Goal: Task Accomplishment & Management: Manage account settings

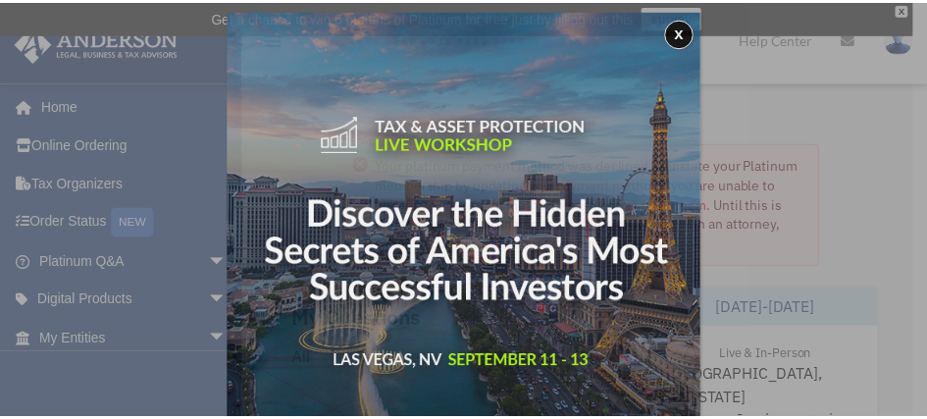
scroll to position [10, 0]
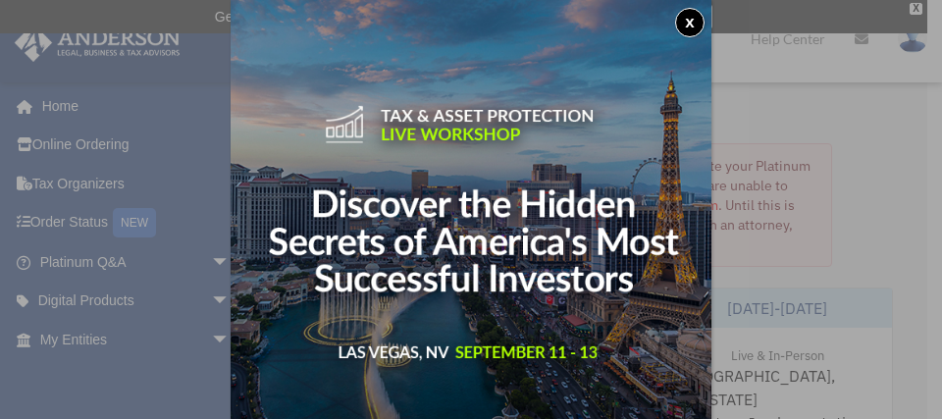
click at [696, 20] on button "x" at bounding box center [689, 22] width 29 height 29
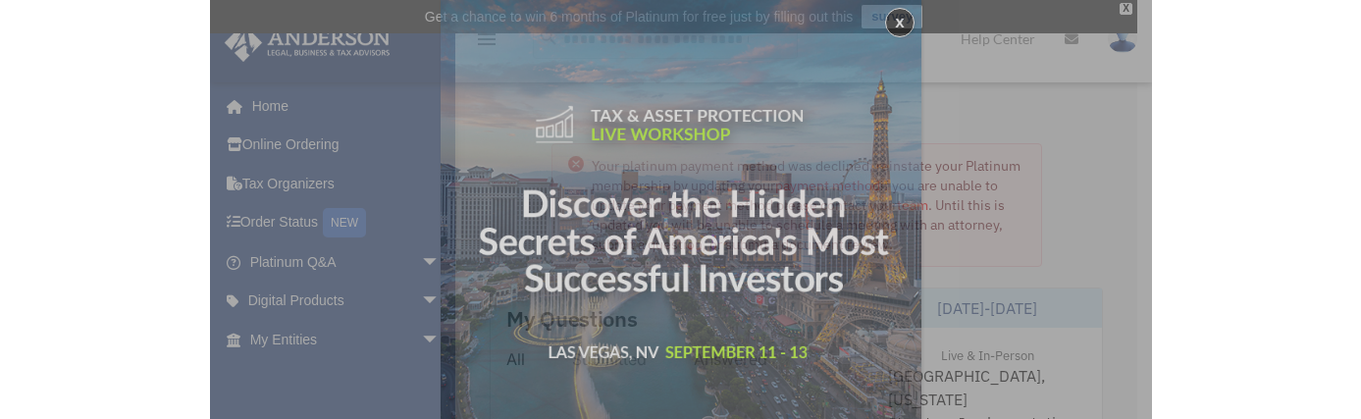
scroll to position [0, 0]
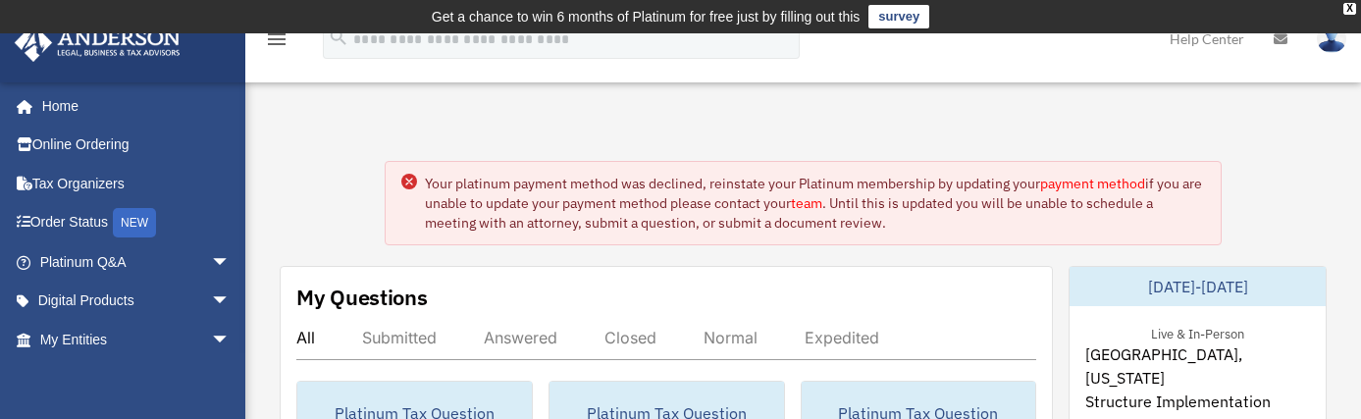
click at [926, 183] on link "payment method" at bounding box center [1092, 184] width 105 height 18
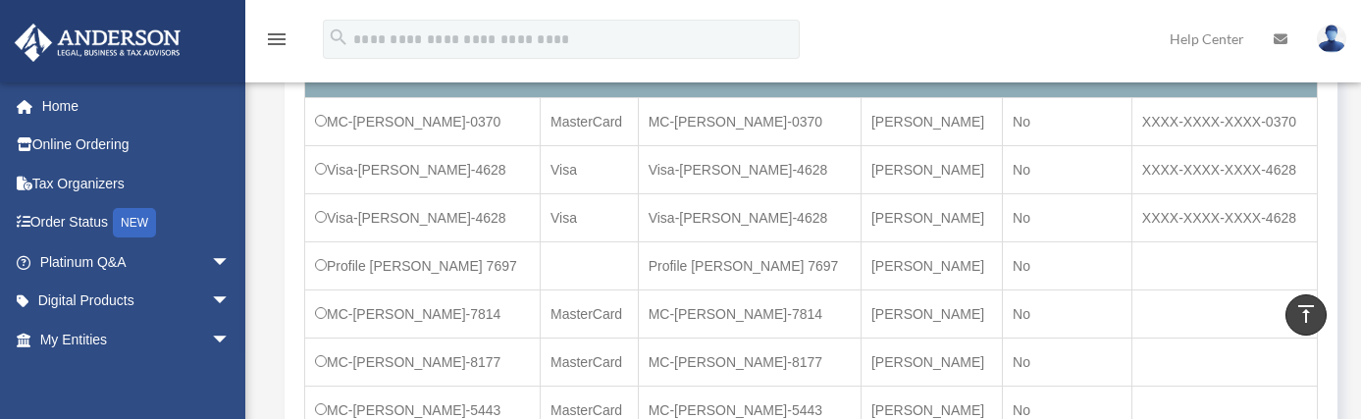
scroll to position [428, 0]
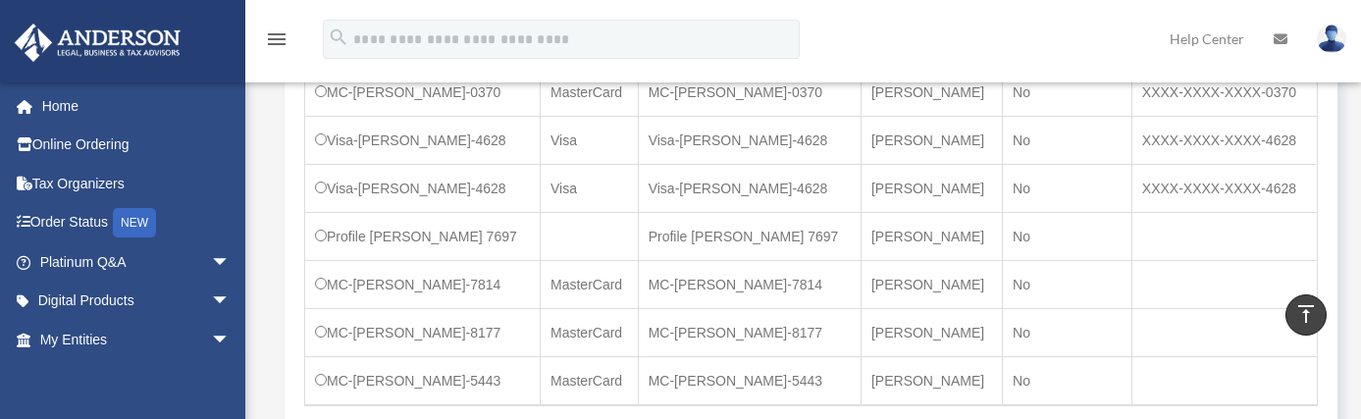
click at [322, 390] on td "MC-Jose-Frausto-5443" at bounding box center [422, 380] width 235 height 49
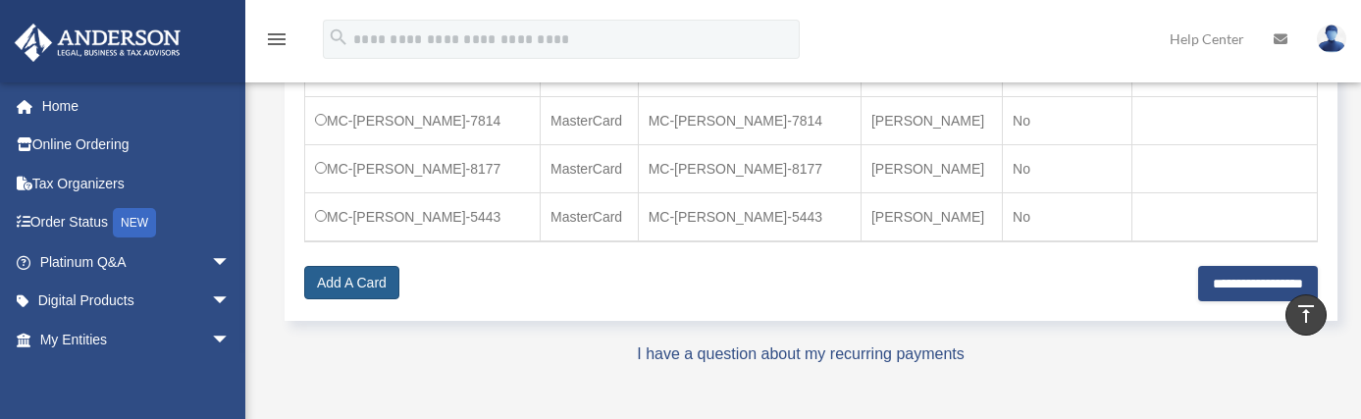
click at [364, 279] on link "Add A Card" at bounding box center [351, 282] width 95 height 33
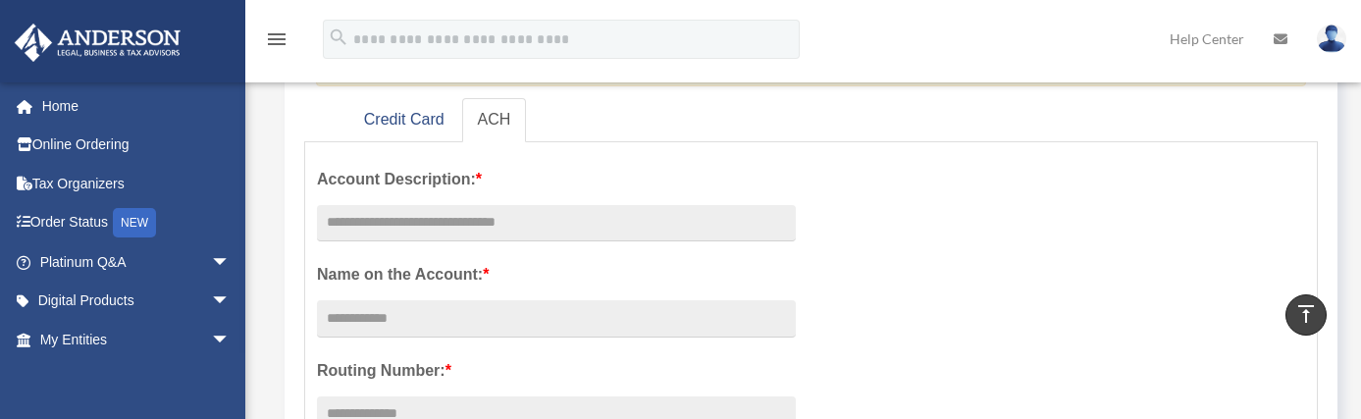
scroll to position [288, 0]
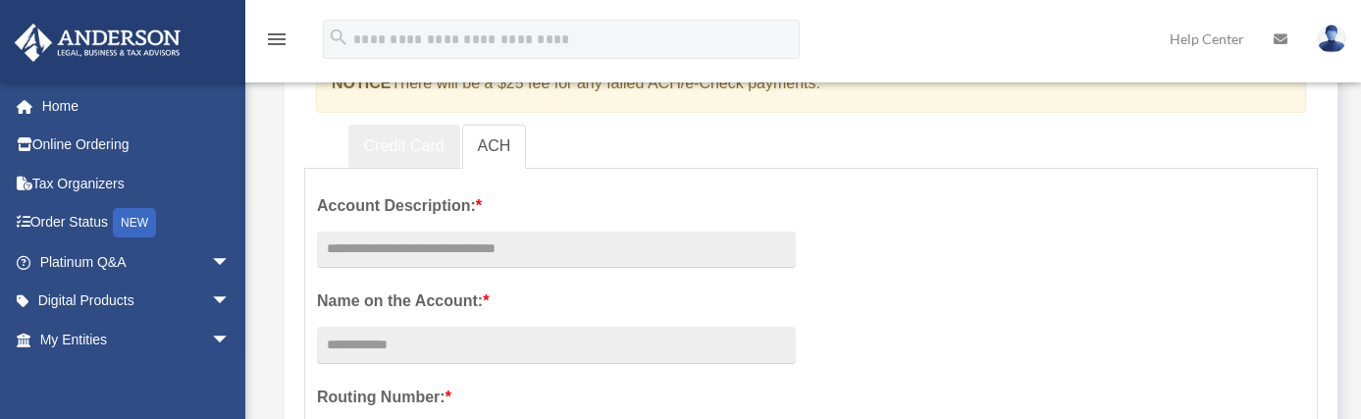
click at [410, 148] on link "Credit Card" at bounding box center [404, 147] width 112 height 44
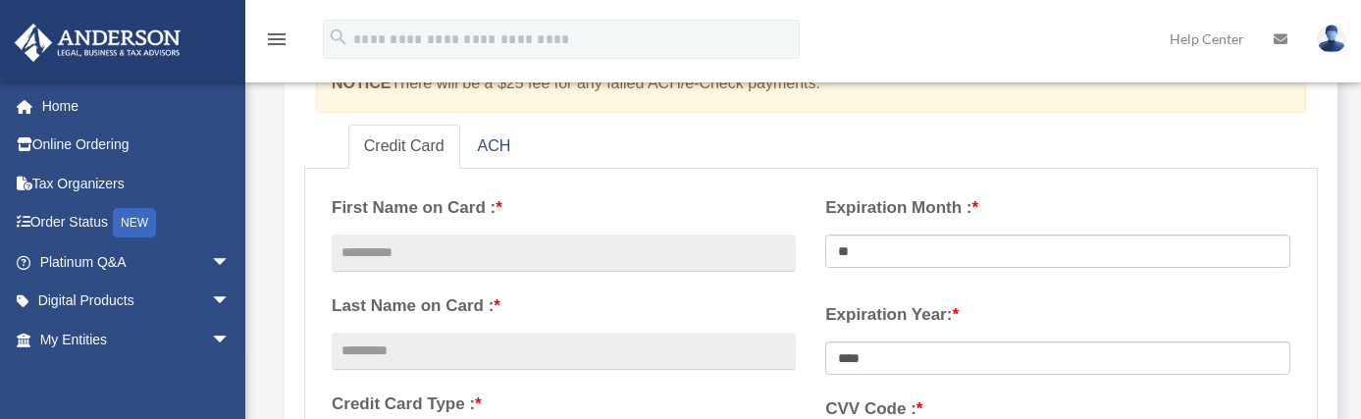
scroll to position [314, 0]
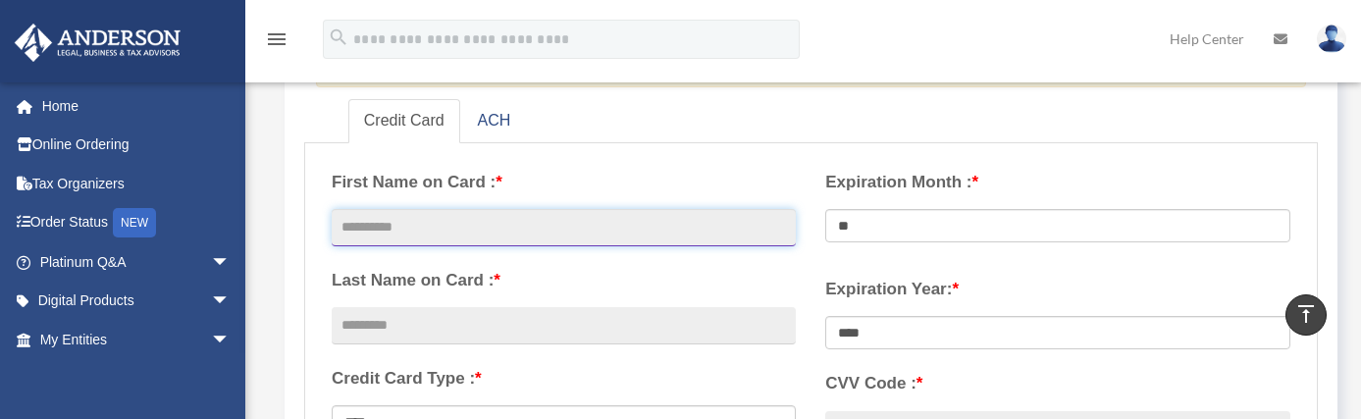
click at [584, 223] on input "text" at bounding box center [564, 227] width 464 height 37
type input "****"
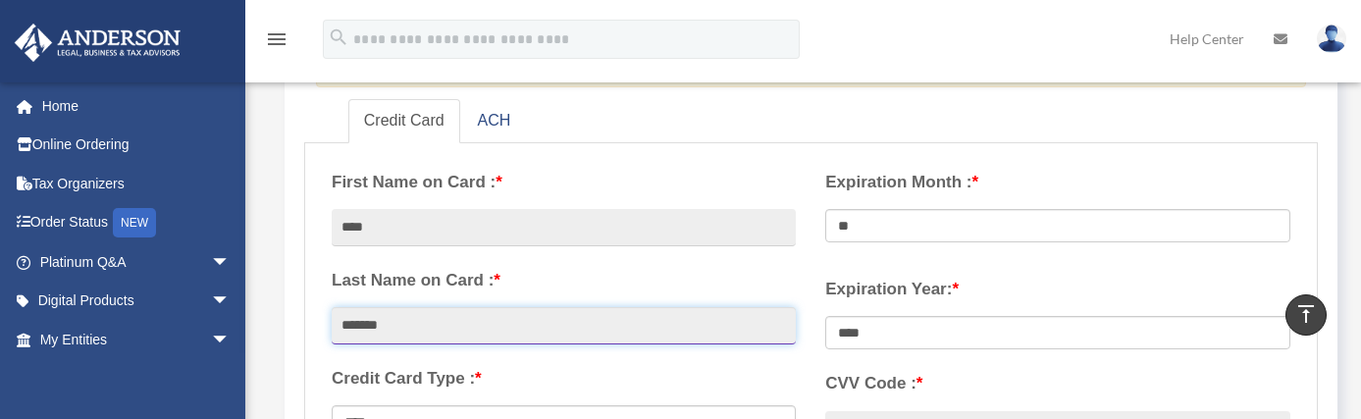
type input "*******"
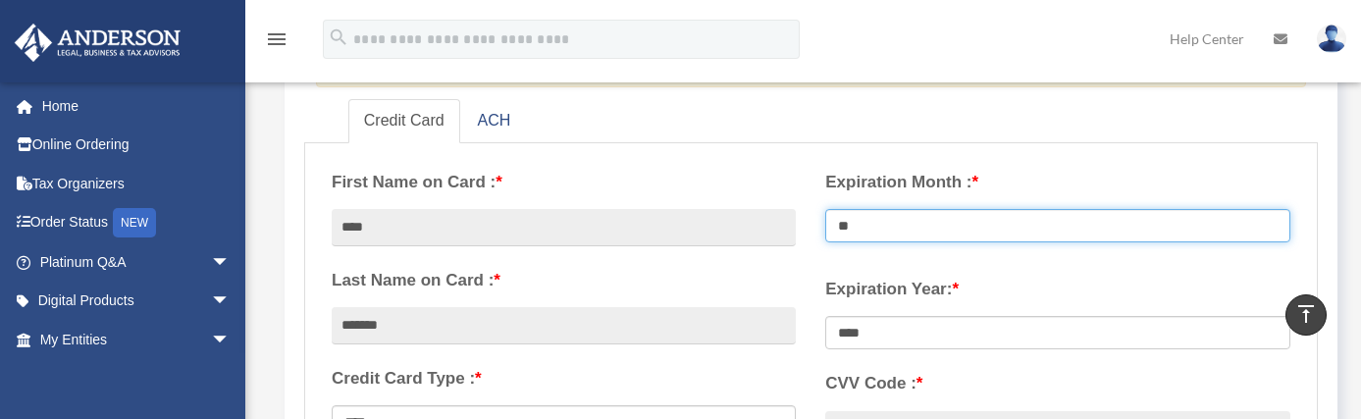
select select "**"
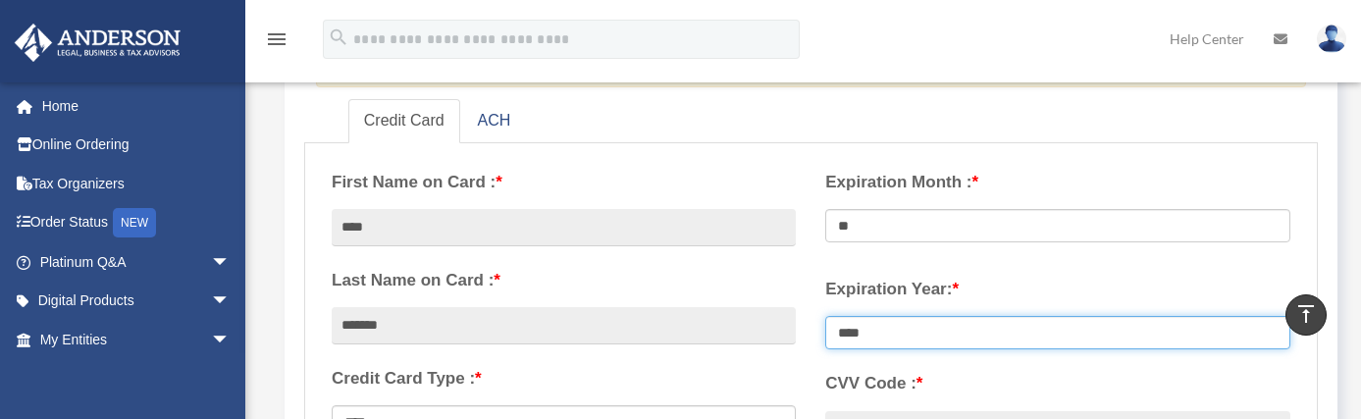
select select "****"
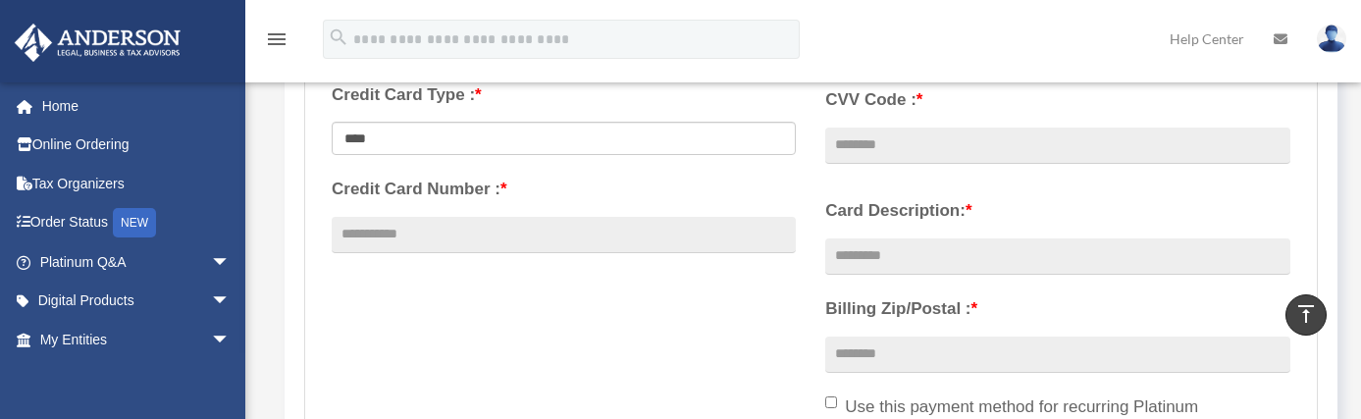
scroll to position [566, 0]
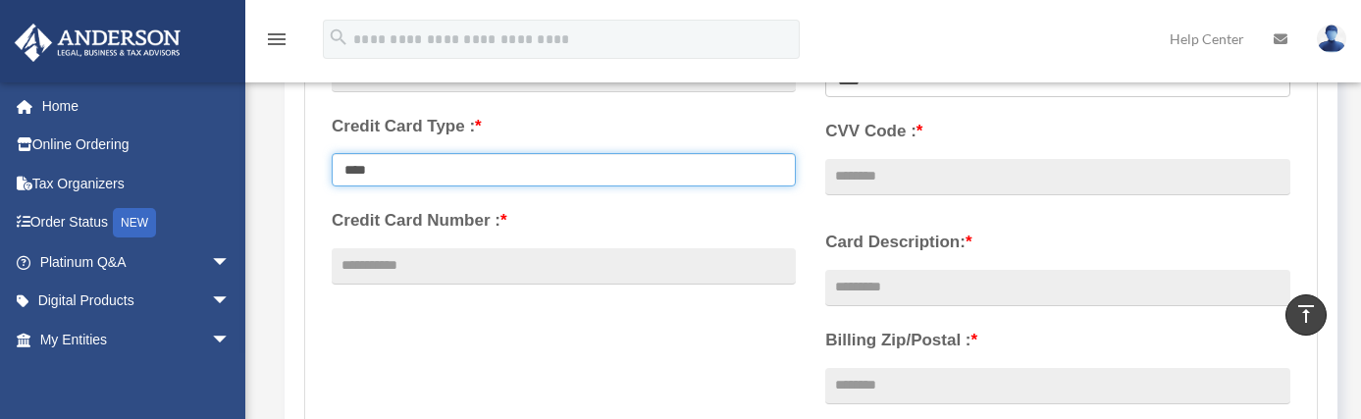
select select "**********"
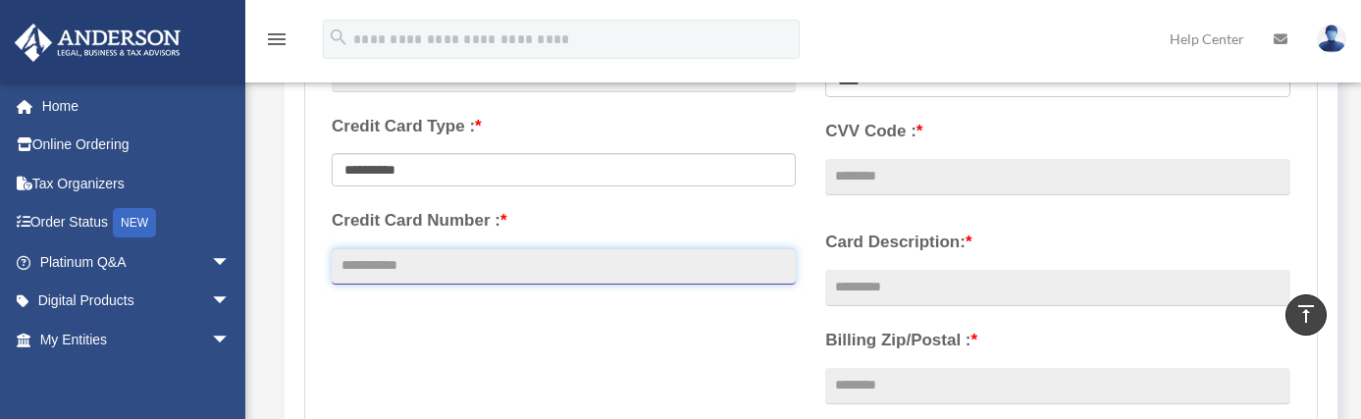
click at [532, 278] on input "Credit Card Number : *" at bounding box center [564, 266] width 464 height 37
type input "**********"
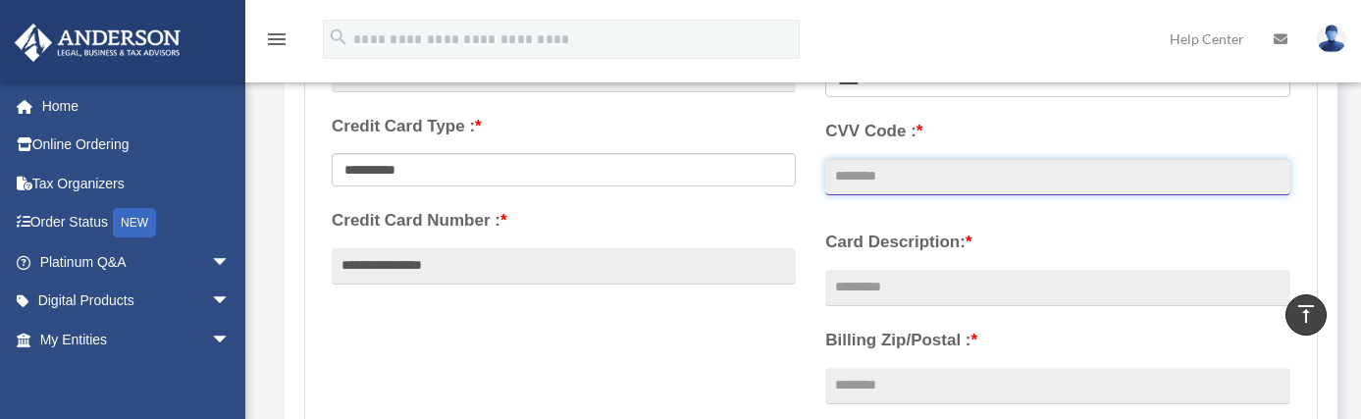
click at [1001, 175] on input "CVV Code : *" at bounding box center [1057, 177] width 464 height 37
type input "***"
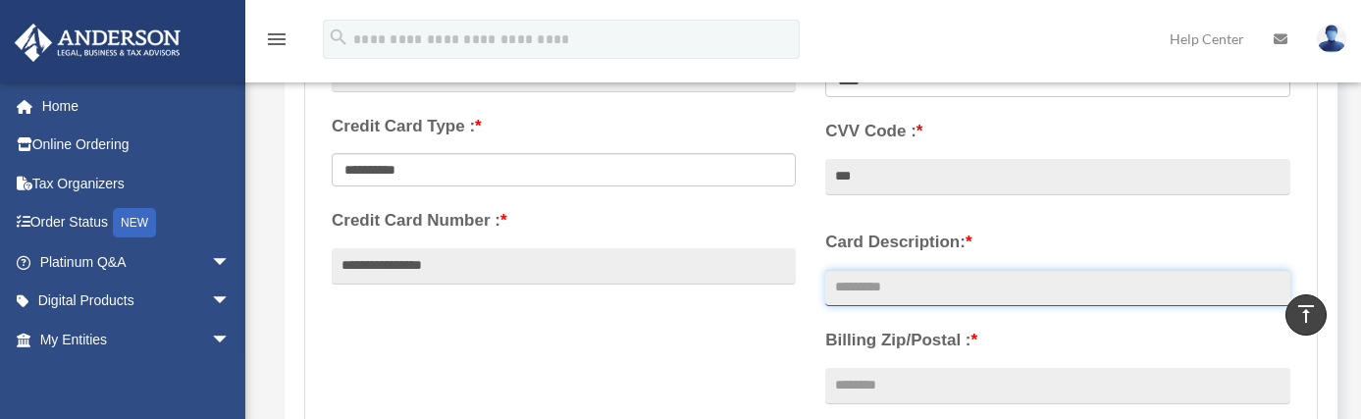
click at [999, 279] on input "Card Description: *" at bounding box center [1057, 288] width 464 height 37
type input "**********"
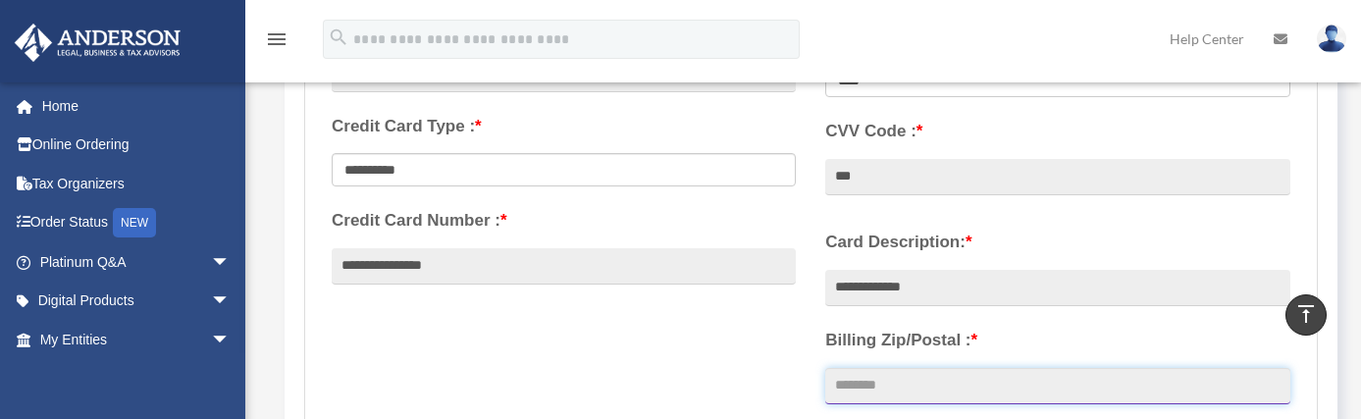
type input "*"
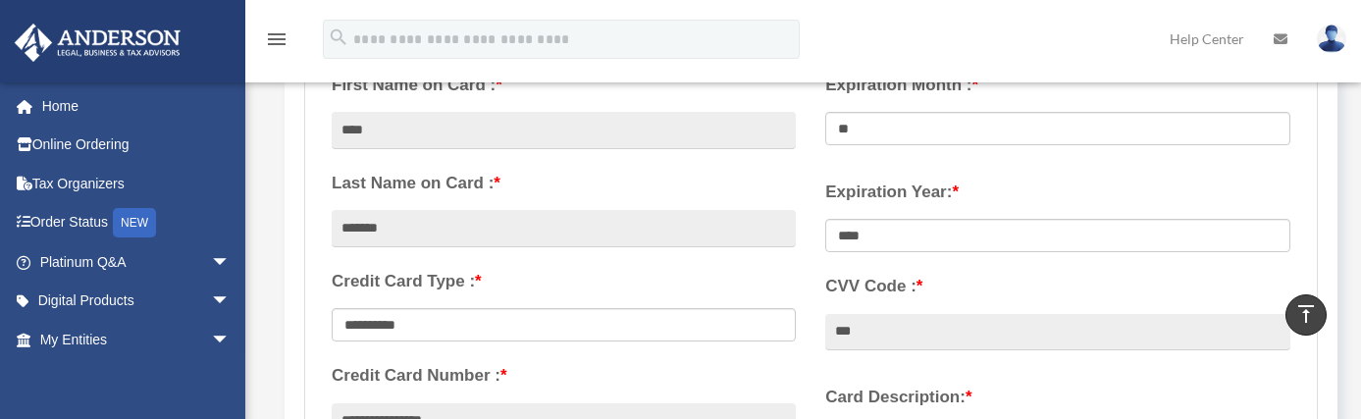
scroll to position [252, 0]
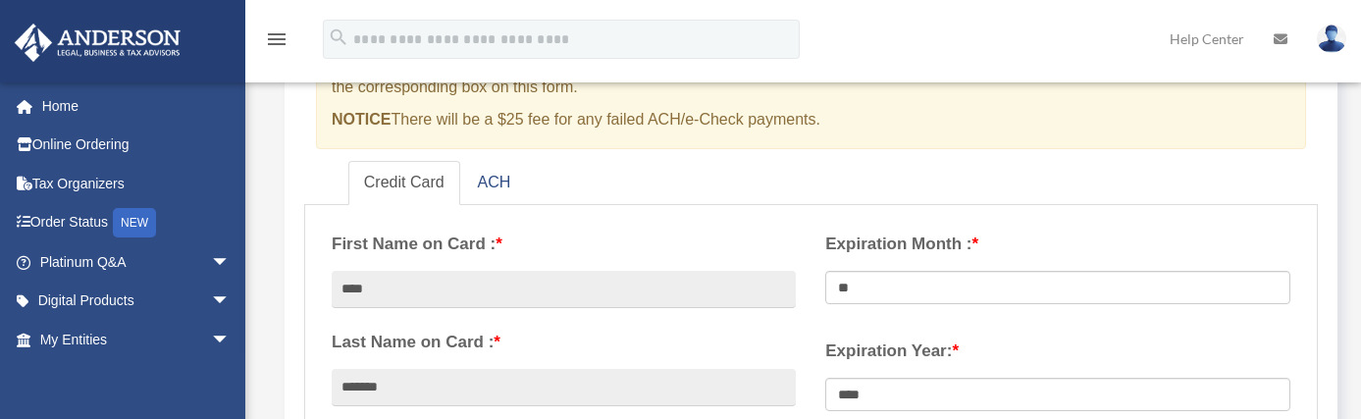
type input "*****"
click at [1038, 337] on label "Expiration Year: *" at bounding box center [1057, 351] width 464 height 29
click at [1038, 378] on select "**** **** **** **** **** **** **** **** ****" at bounding box center [1057, 394] width 464 height 33
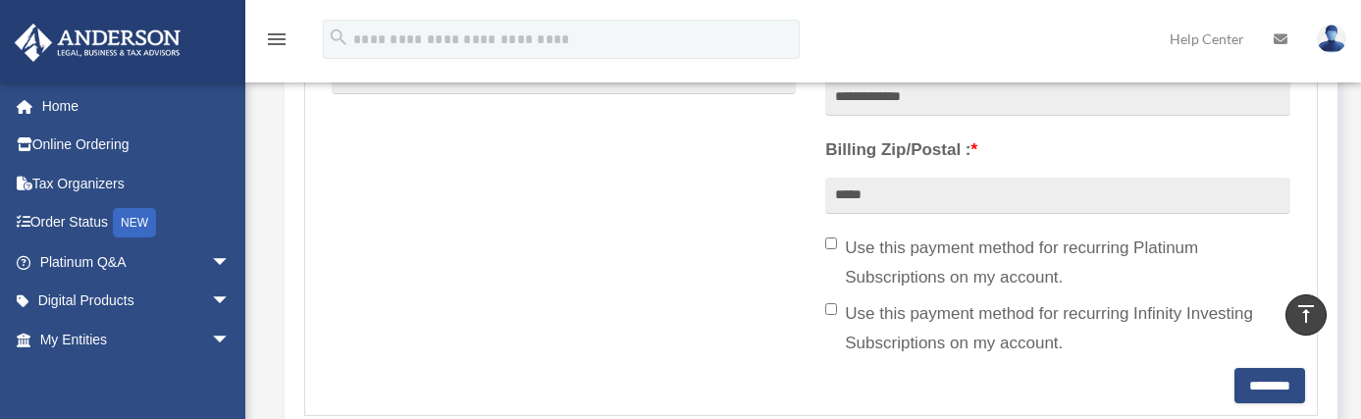
scroll to position [727, 0]
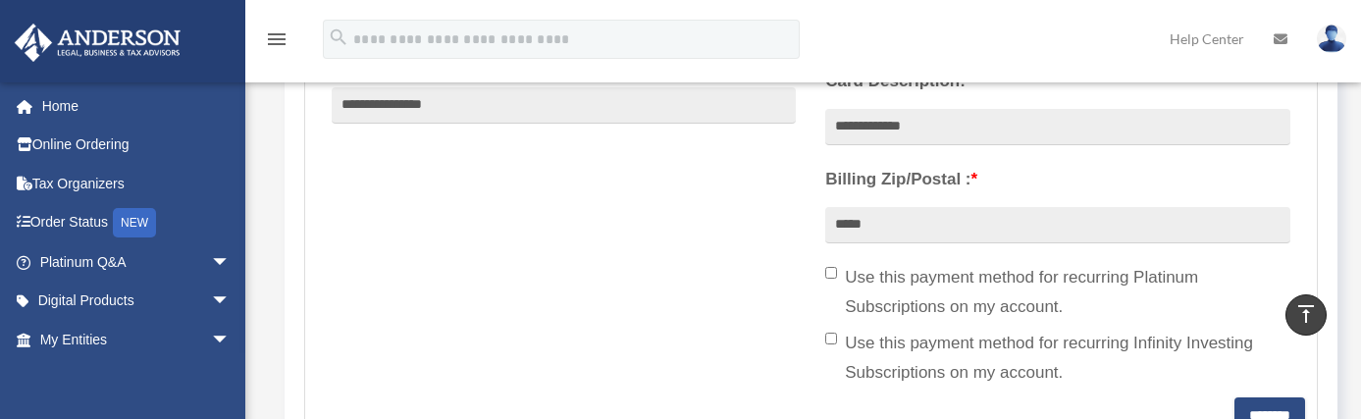
click at [840, 269] on label "Use this payment method for recurring Platinum Subscriptions on my account." at bounding box center [1057, 292] width 464 height 59
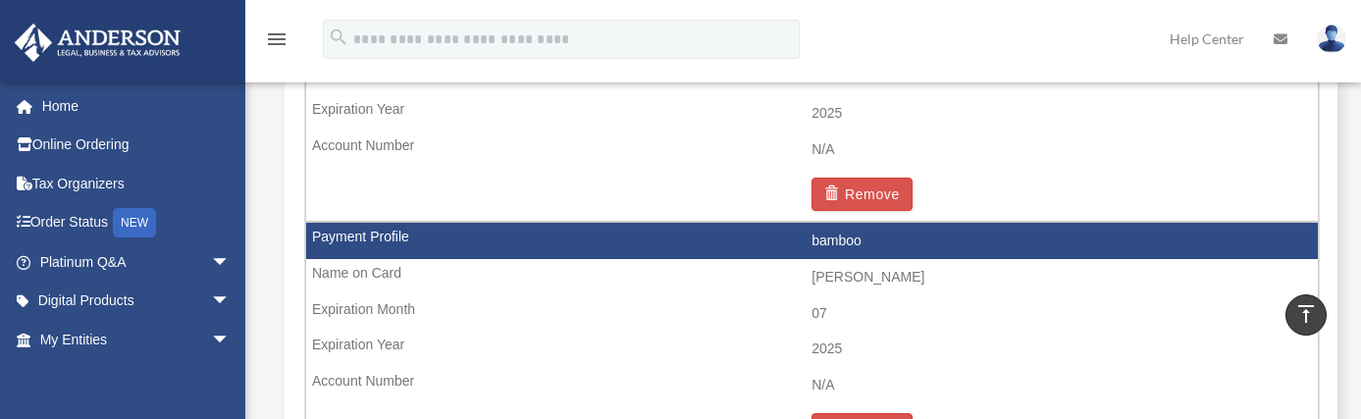
scroll to position [1694, 0]
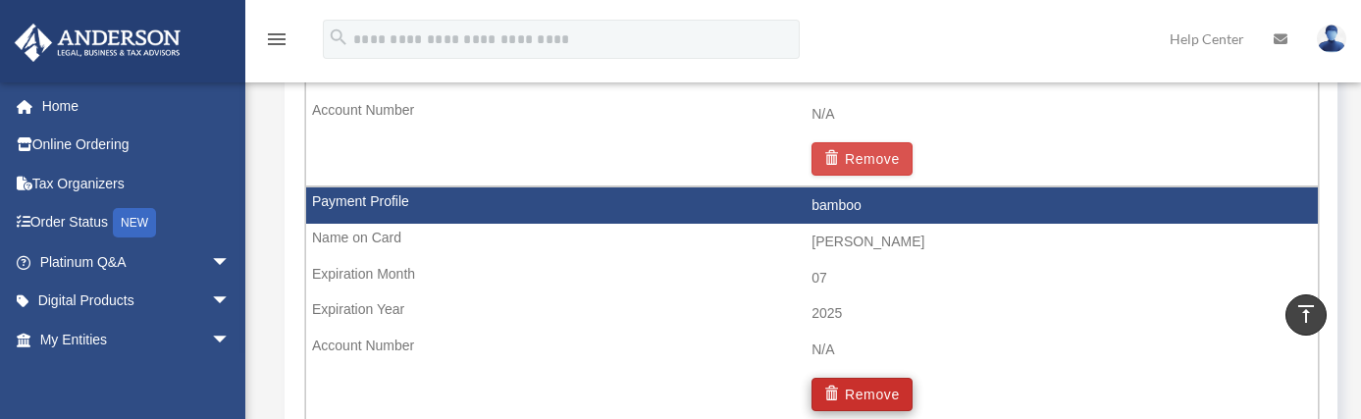
click at [870, 378] on button "Remove" at bounding box center [861, 394] width 101 height 33
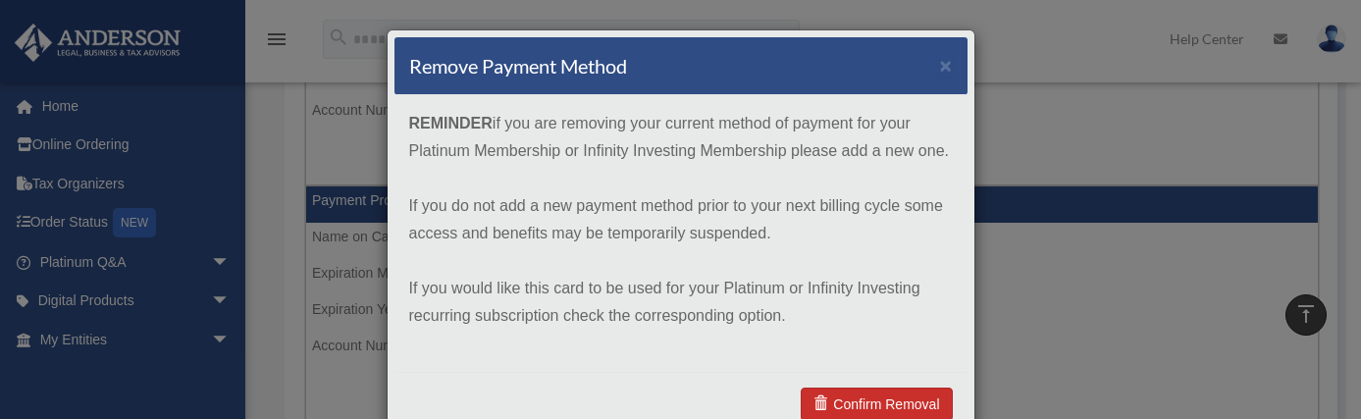
click at [860, 397] on link "Confirm Removal" at bounding box center [876, 404] width 151 height 33
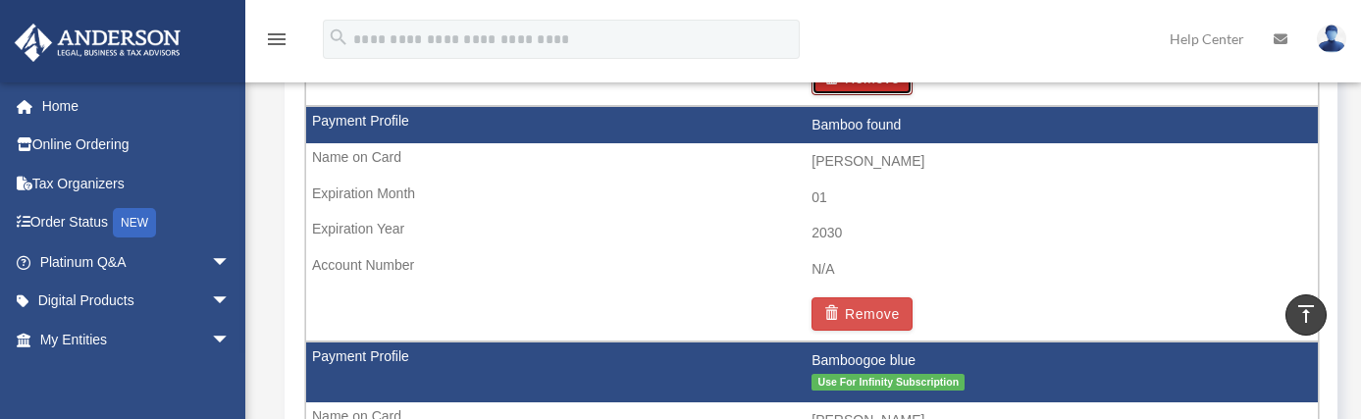
scroll to position [2239, 0]
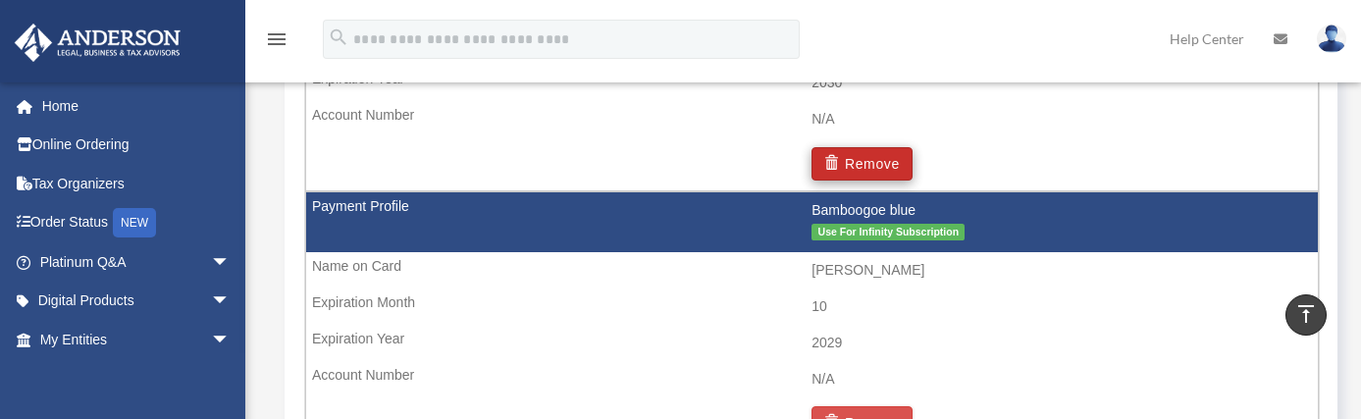
click at [868, 147] on button "Remove" at bounding box center [861, 163] width 101 height 33
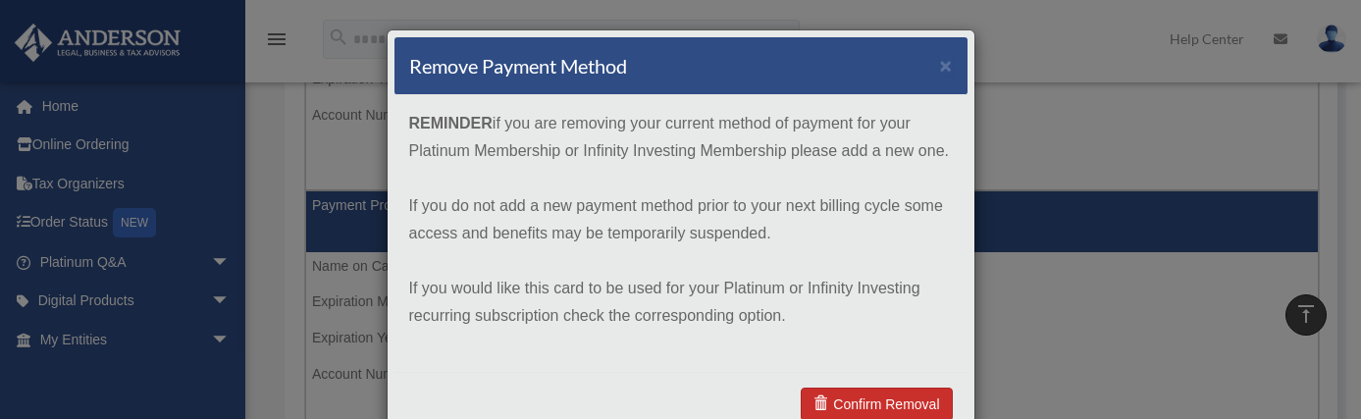
click at [839, 402] on link "Confirm Removal" at bounding box center [876, 404] width 151 height 33
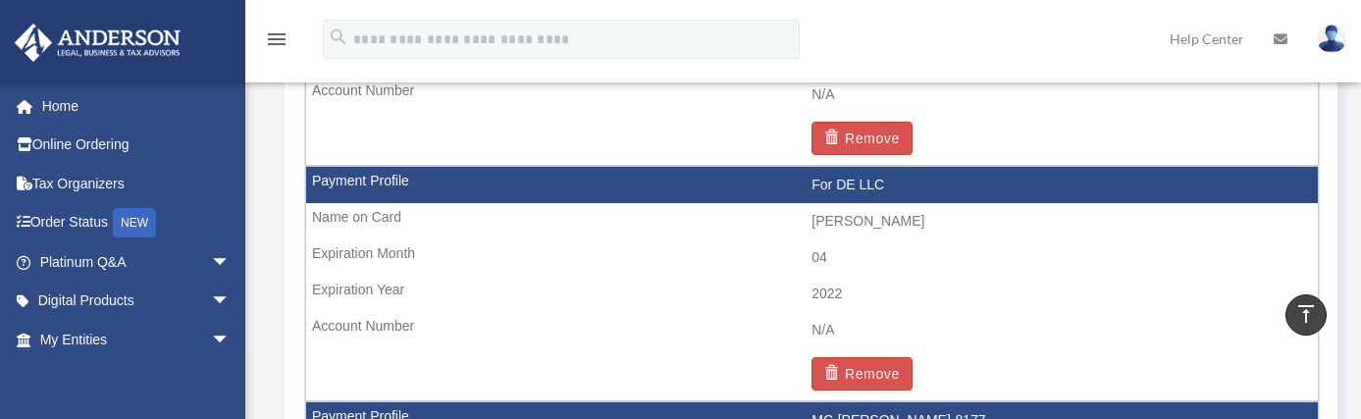
scroll to position [2555, 0]
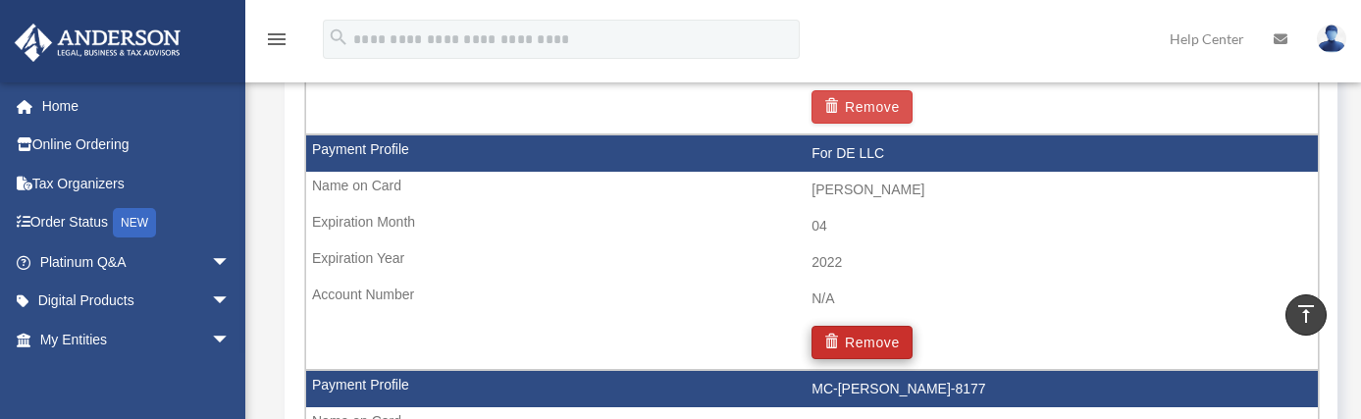
click at [870, 326] on button "Remove" at bounding box center [861, 342] width 101 height 33
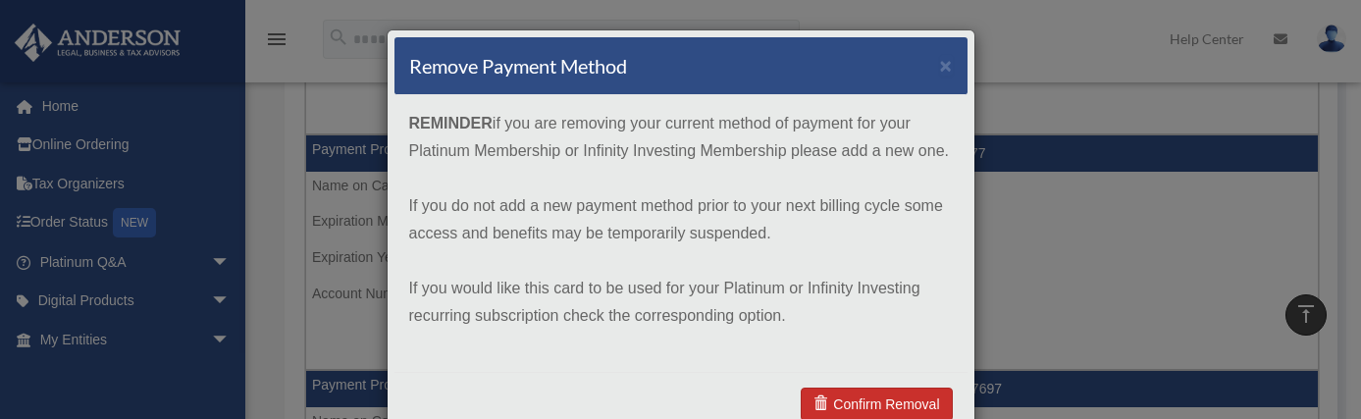
click at [854, 405] on link "Confirm Removal" at bounding box center [876, 404] width 151 height 33
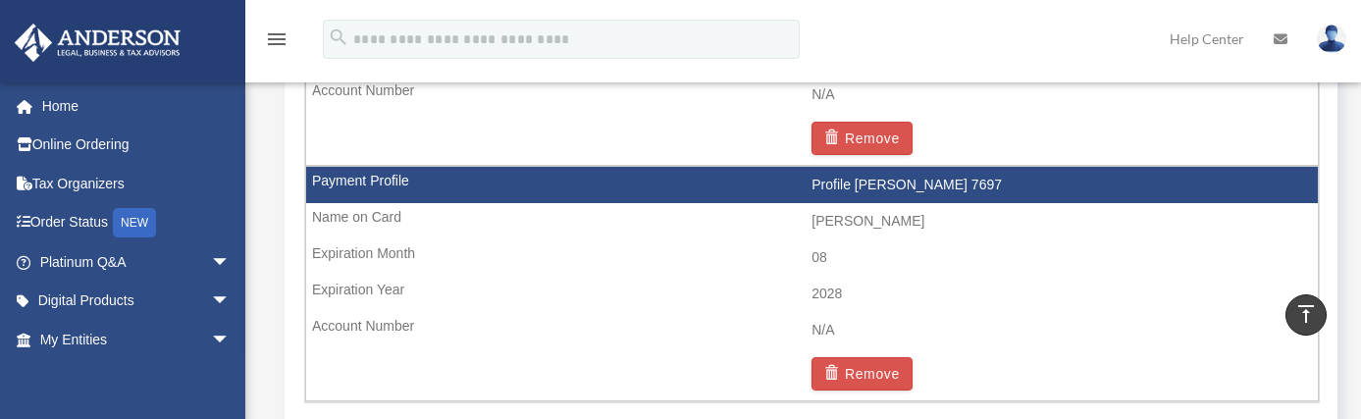
scroll to position [2856, 0]
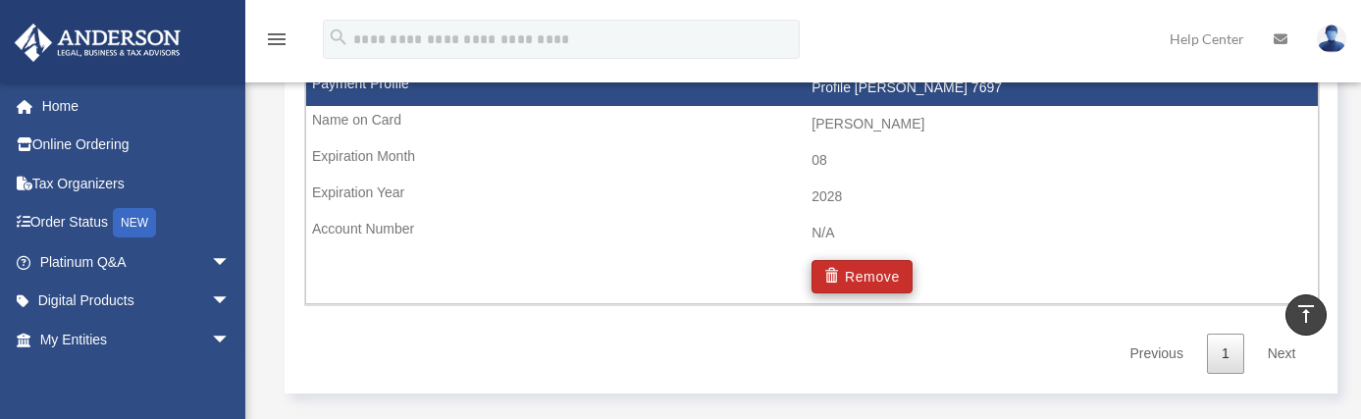
click at [865, 260] on button "Remove" at bounding box center [861, 276] width 101 height 33
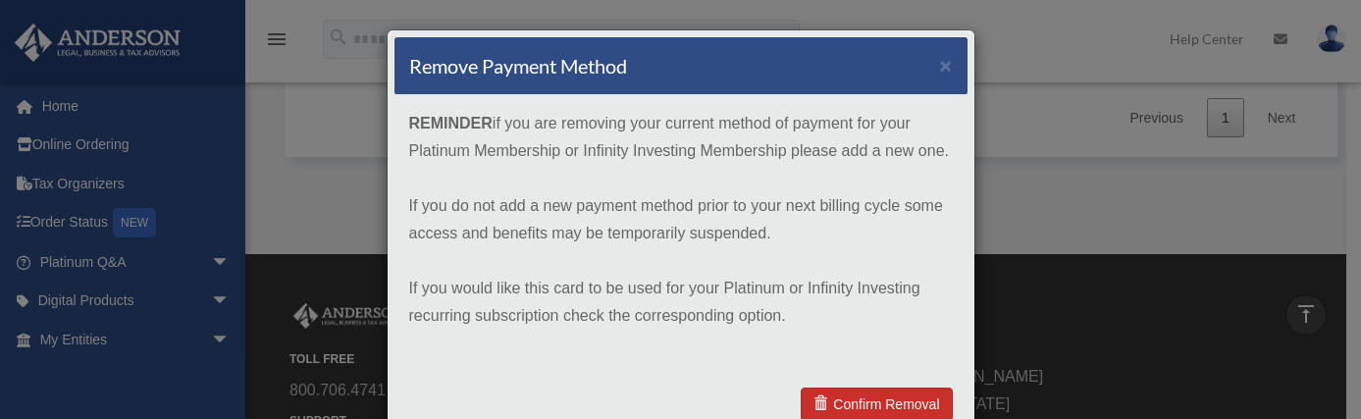
click at [887, 406] on link "Confirm Removal" at bounding box center [876, 404] width 151 height 33
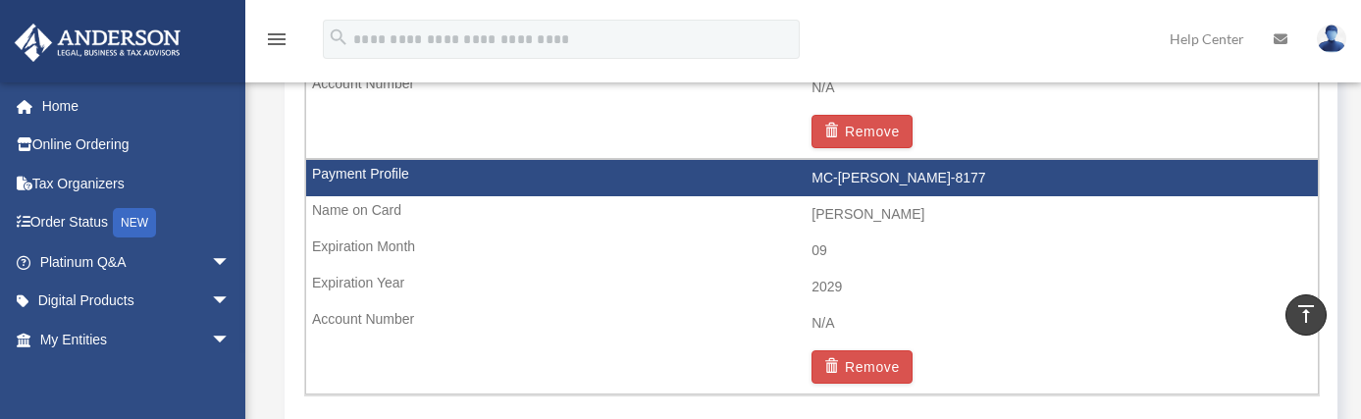
scroll to position [2315, 0]
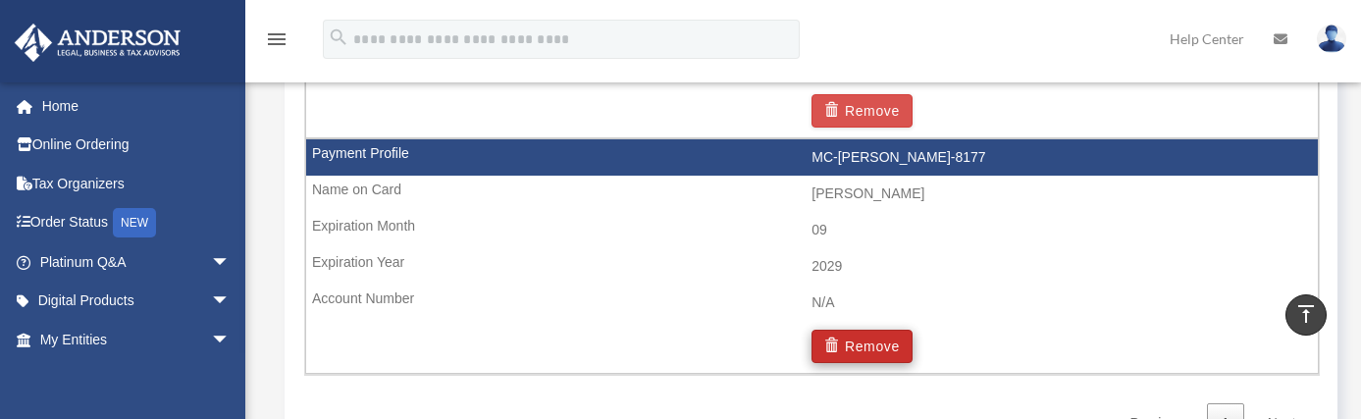
click at [856, 330] on button "Remove" at bounding box center [861, 346] width 101 height 33
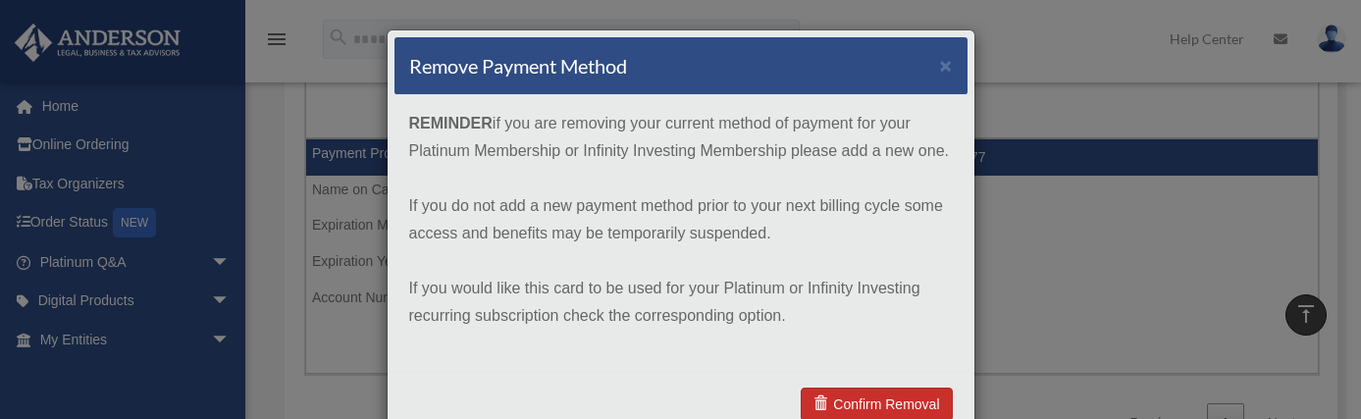
click at [880, 399] on link "Confirm Removal" at bounding box center [876, 404] width 151 height 33
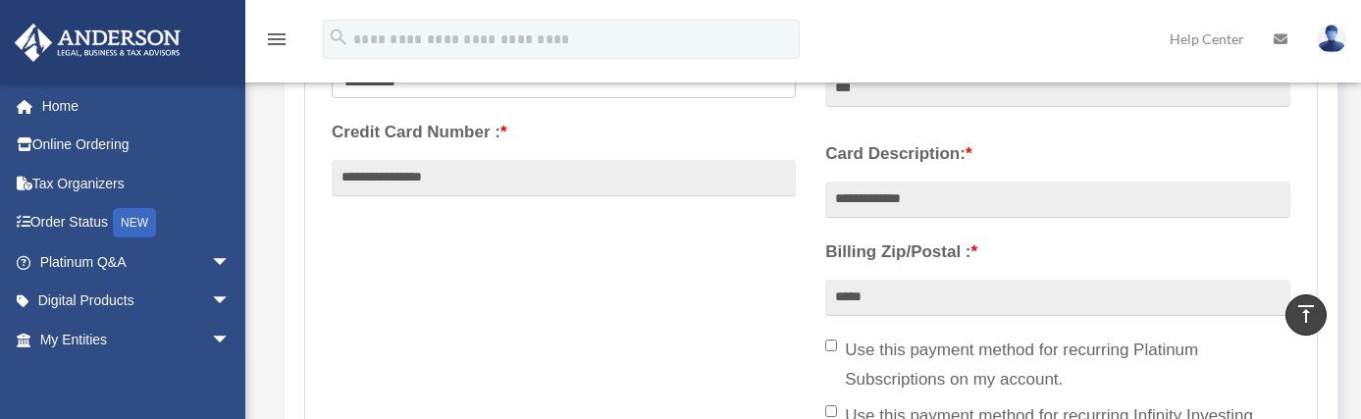
scroll to position [0, 0]
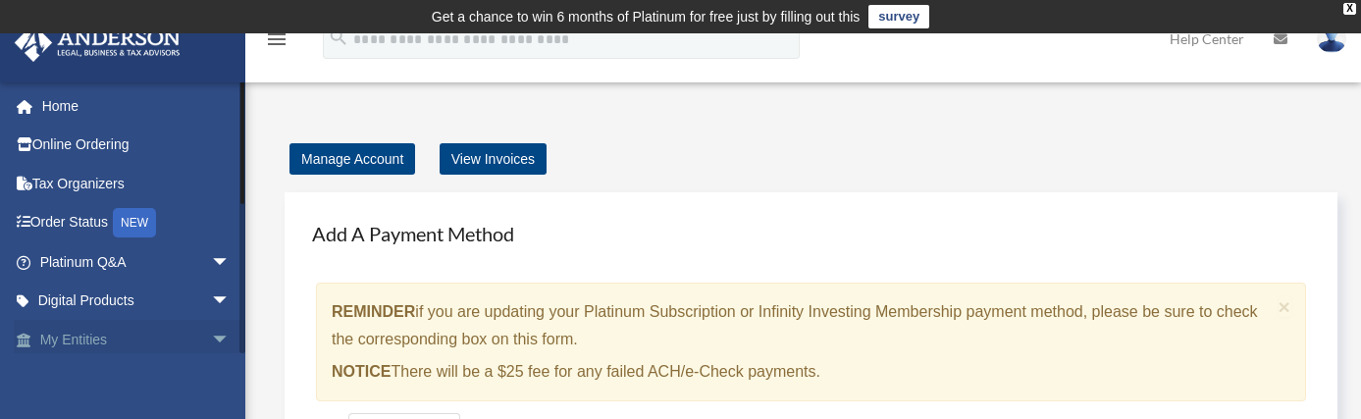
click at [211, 337] on span "arrow_drop_down" at bounding box center [230, 340] width 39 height 40
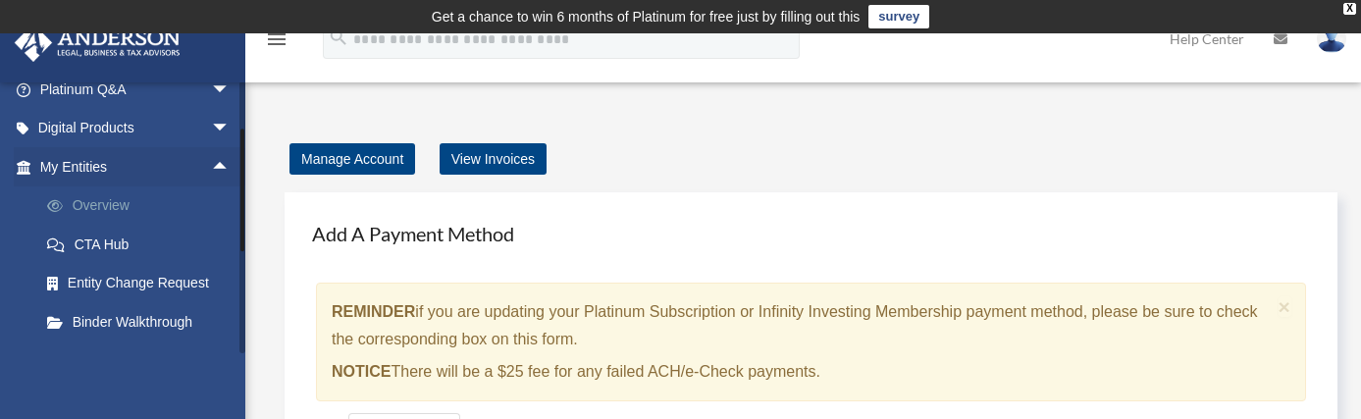
click at [175, 211] on link "Overview" at bounding box center [143, 205] width 233 height 39
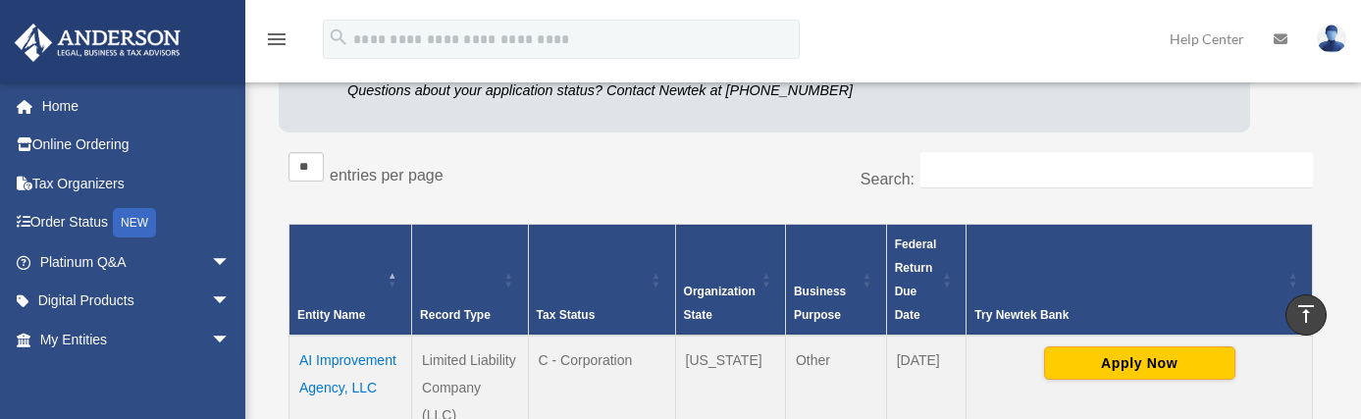
scroll to position [443, 0]
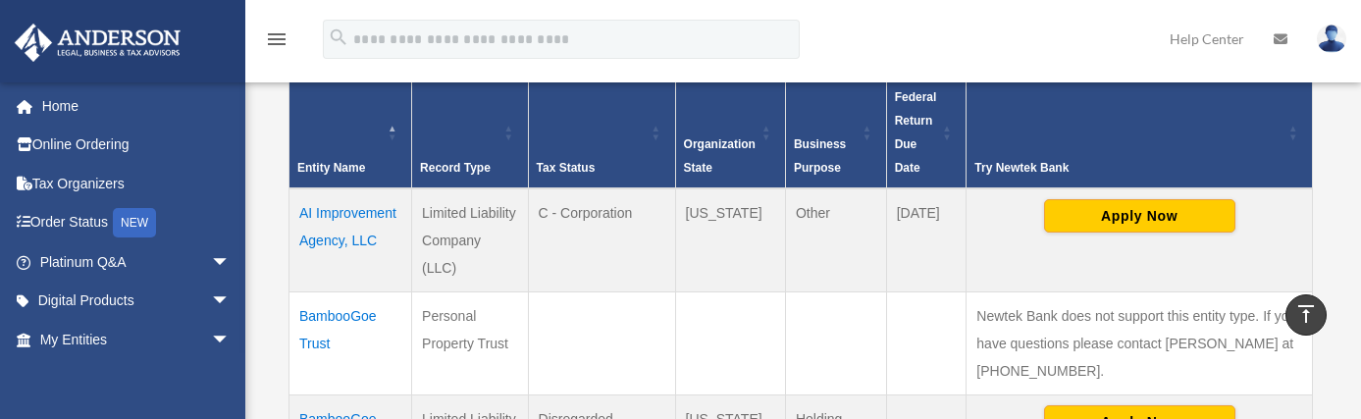
click at [360, 208] on td "AI Improvement Agency, LLC" at bounding box center [350, 240] width 123 height 104
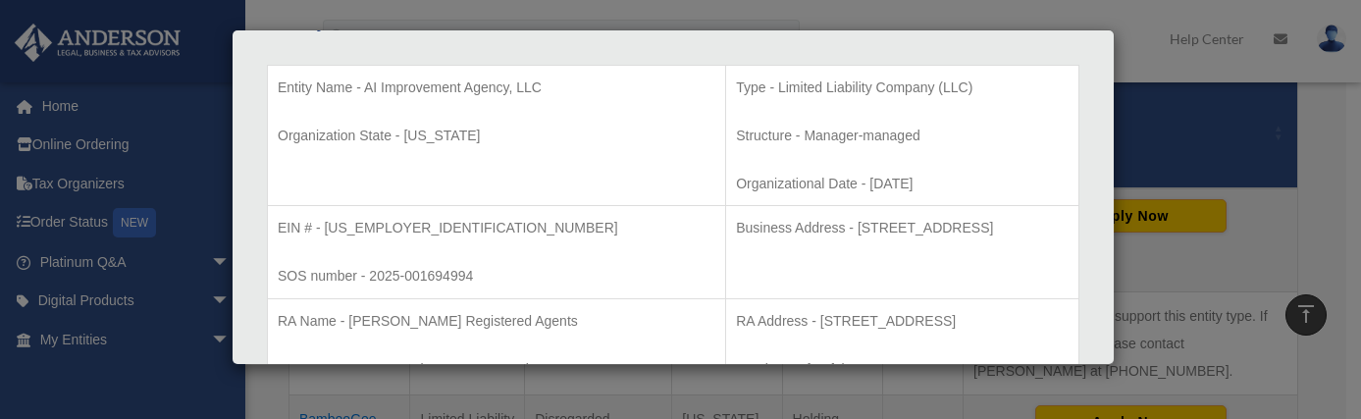
scroll to position [532, 0]
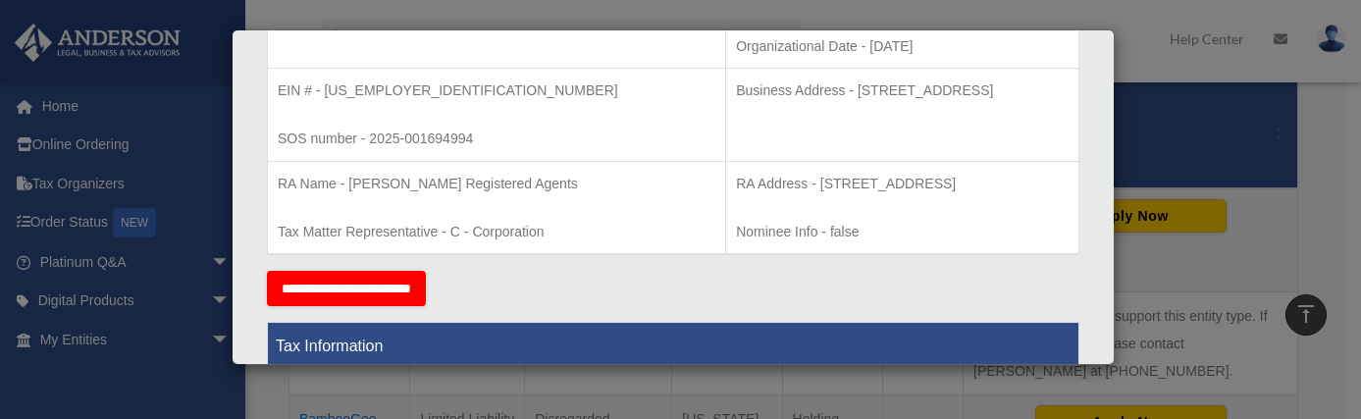
drag, startPoint x: 969, startPoint y: 86, endPoint x: 590, endPoint y: 87, distance: 379.7
click at [726, 87] on td "Business Address - 1718 Capitol Ave., Cheyenne, WY 82001" at bounding box center [902, 115] width 353 height 93
copy p "Business Address - 1718 Capitol Ave., Cheyenne, WY 82001"
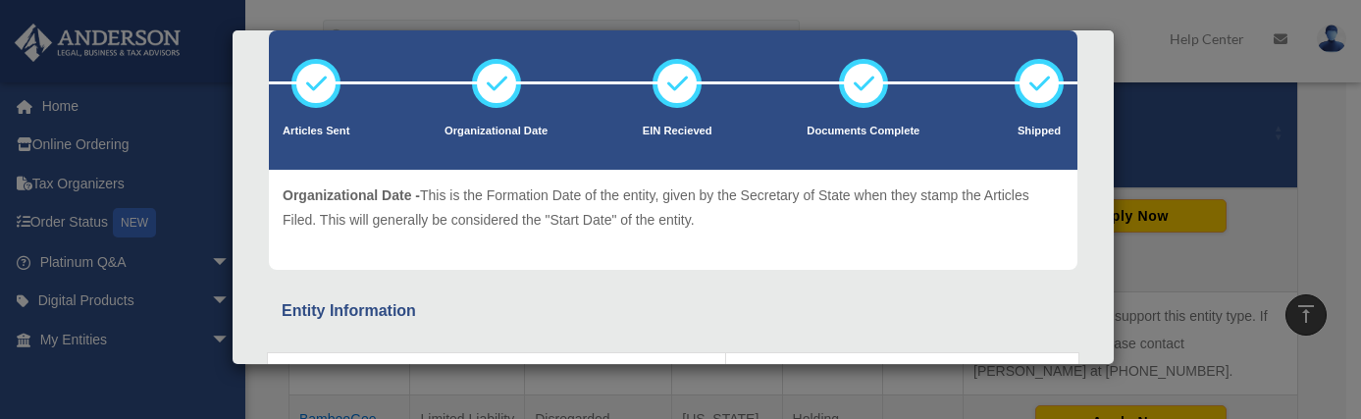
scroll to position [0, 0]
